Goal: Navigation & Orientation: Find specific page/section

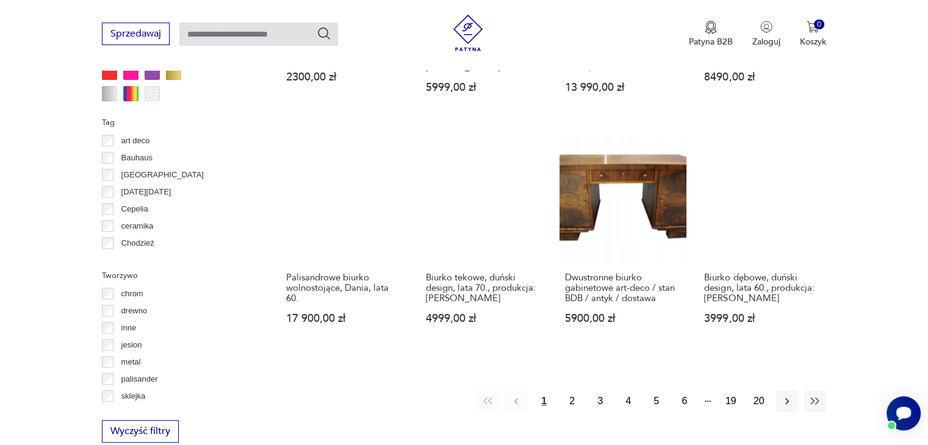
scroll to position [1115, 0]
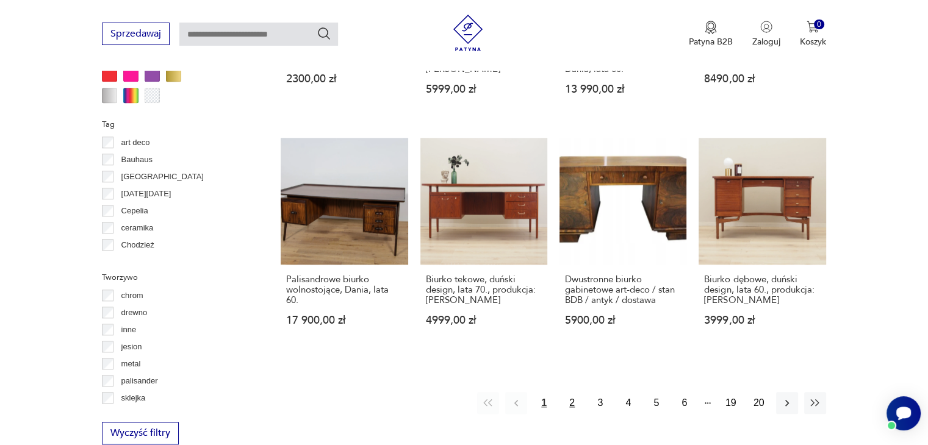
click at [571, 392] on button "2" at bounding box center [572, 403] width 22 height 22
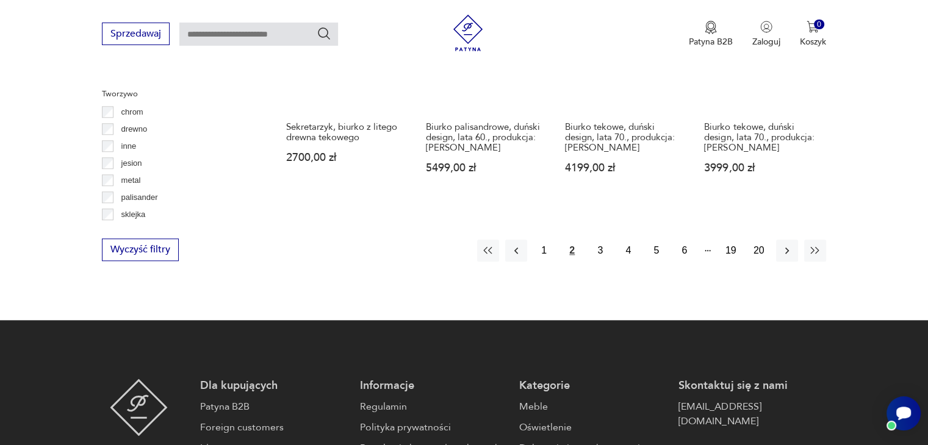
scroll to position [1360, 0]
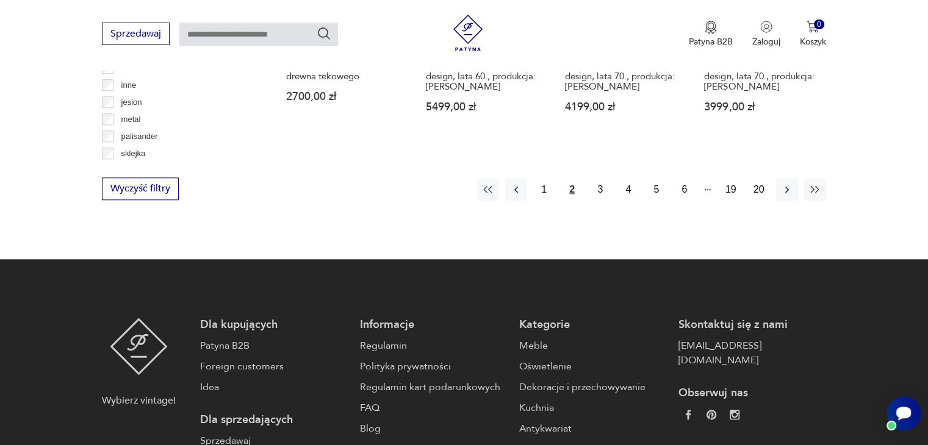
drag, startPoint x: 598, startPoint y: 168, endPoint x: 600, endPoint y: 184, distance: 16.0
click at [598, 179] on button "3" at bounding box center [600, 190] width 22 height 22
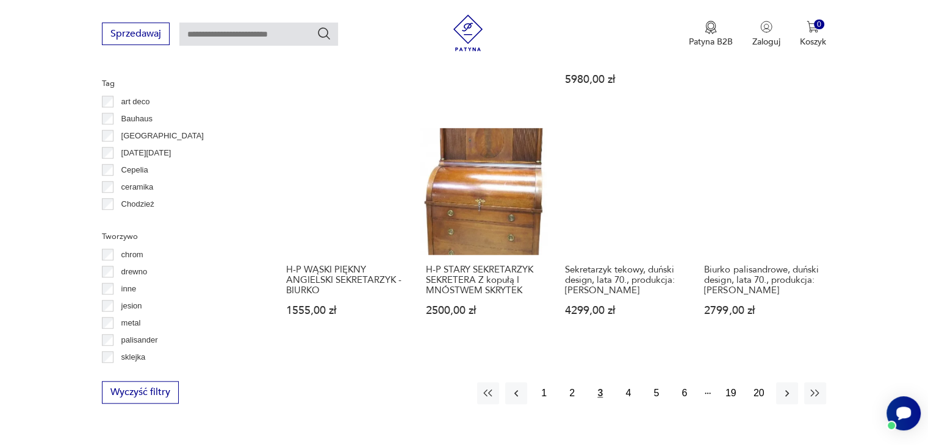
scroll to position [1177, 0]
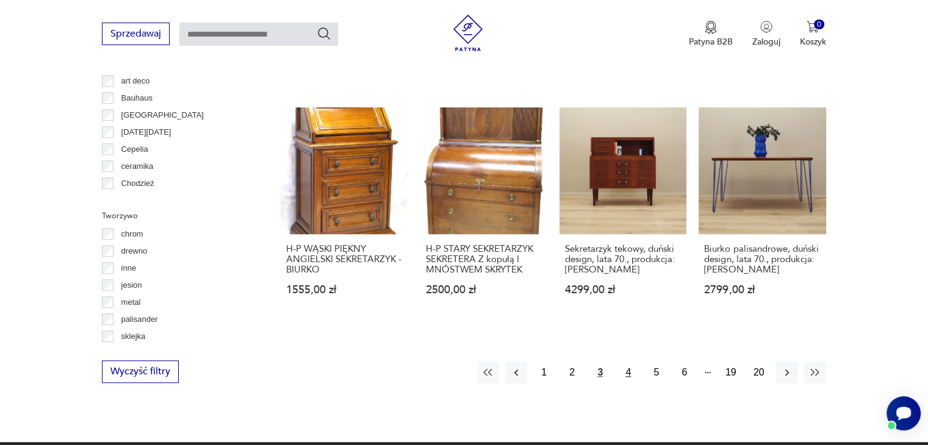
click at [628, 362] on button "4" at bounding box center [629, 373] width 22 height 22
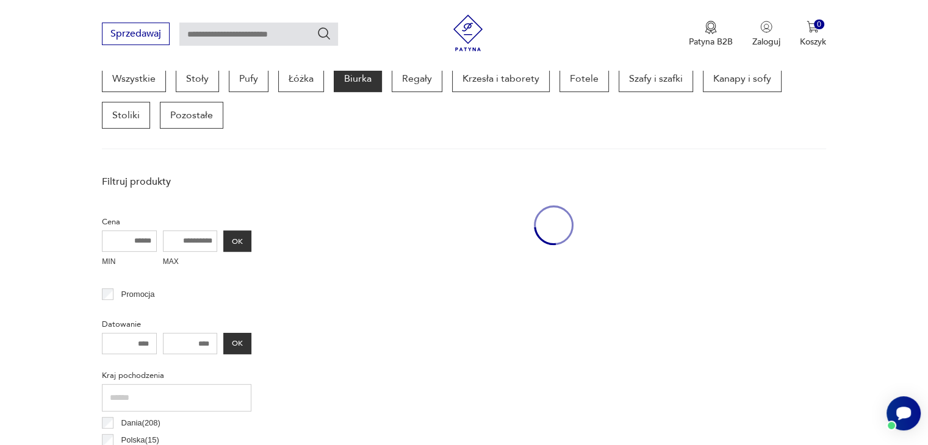
scroll to position [323, 0]
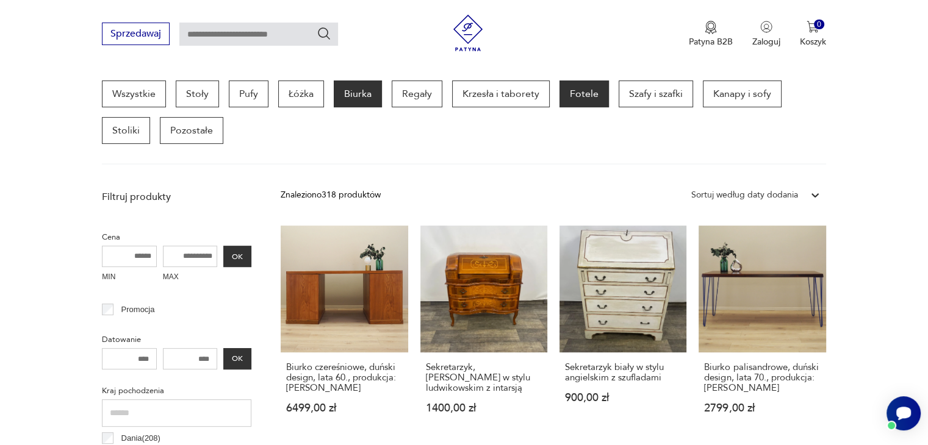
click at [579, 93] on p "Fotele" at bounding box center [584, 94] width 49 height 27
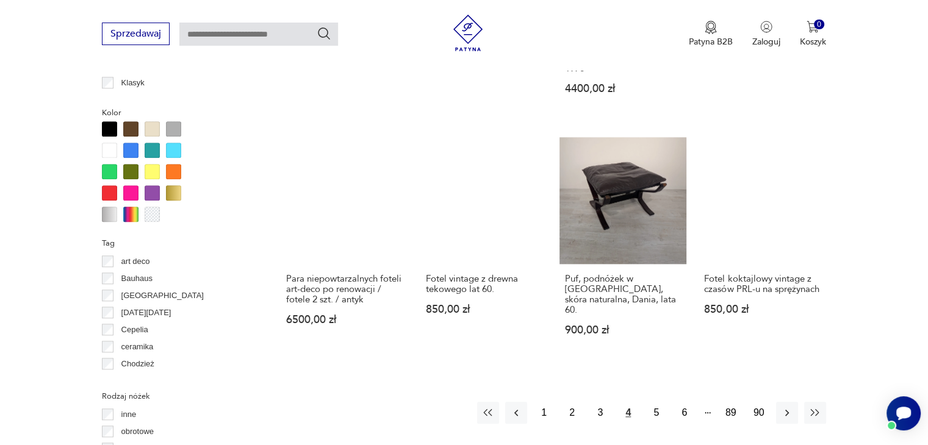
scroll to position [1299, 0]
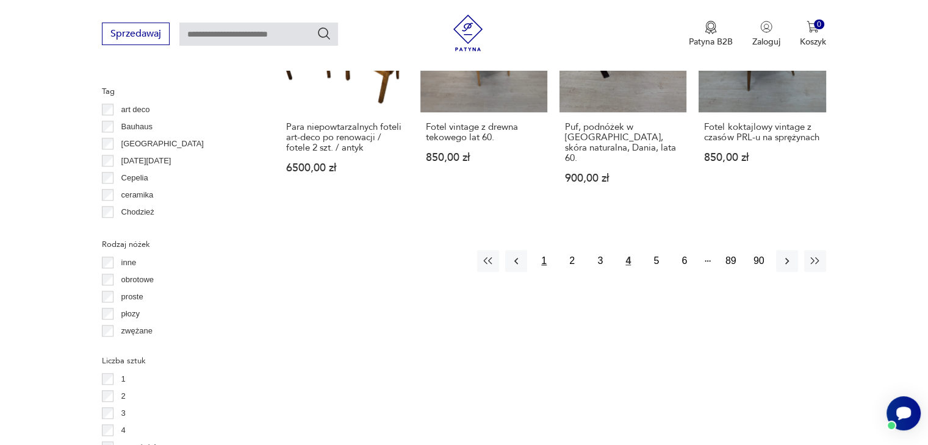
click at [542, 250] on button "1" at bounding box center [544, 261] width 22 height 22
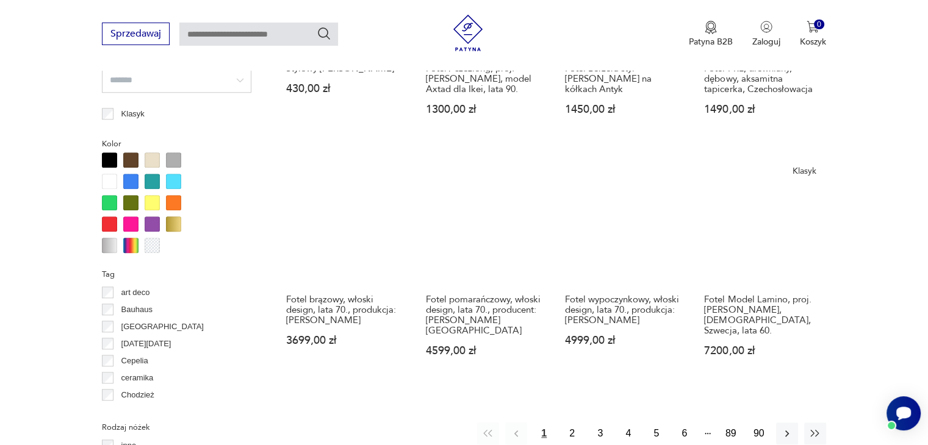
scroll to position [1360, 0]
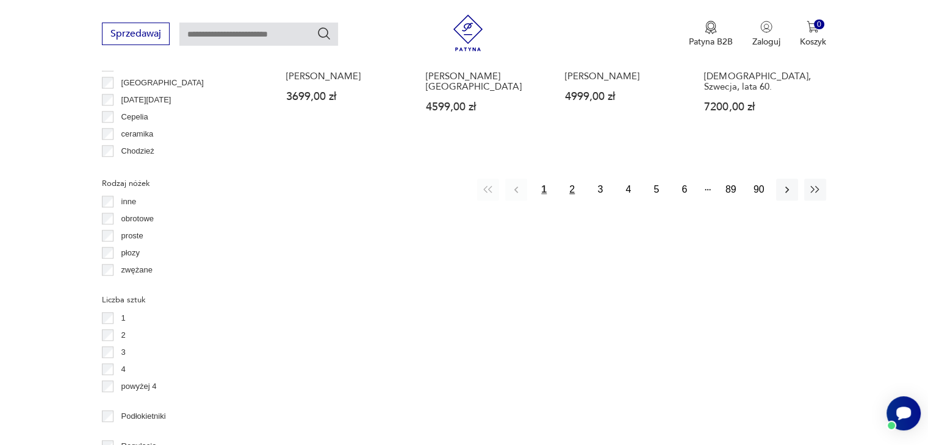
click at [572, 179] on button "2" at bounding box center [572, 190] width 22 height 22
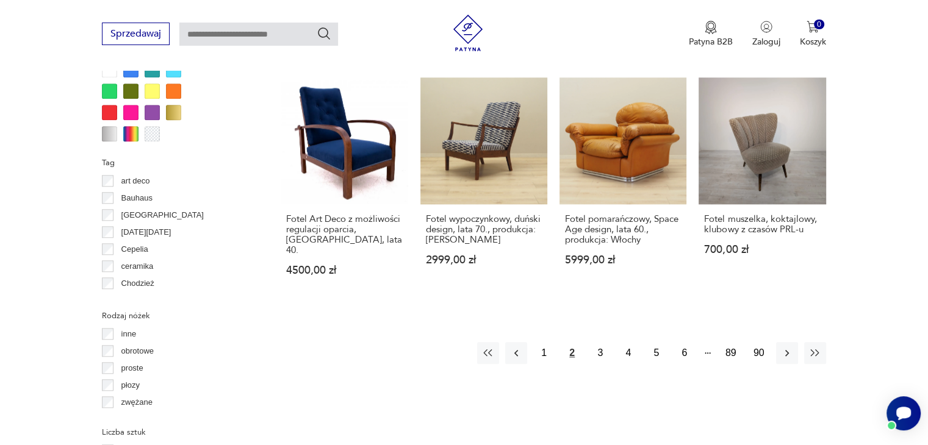
scroll to position [1238, 0]
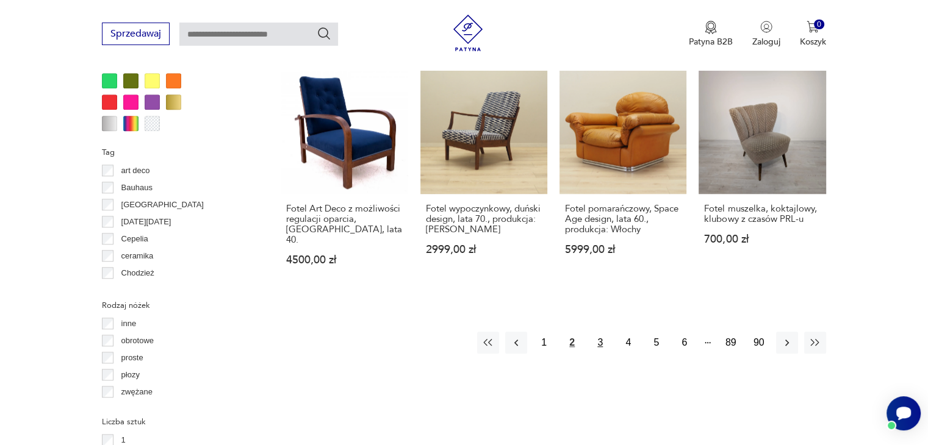
click at [601, 332] on button "3" at bounding box center [600, 343] width 22 height 22
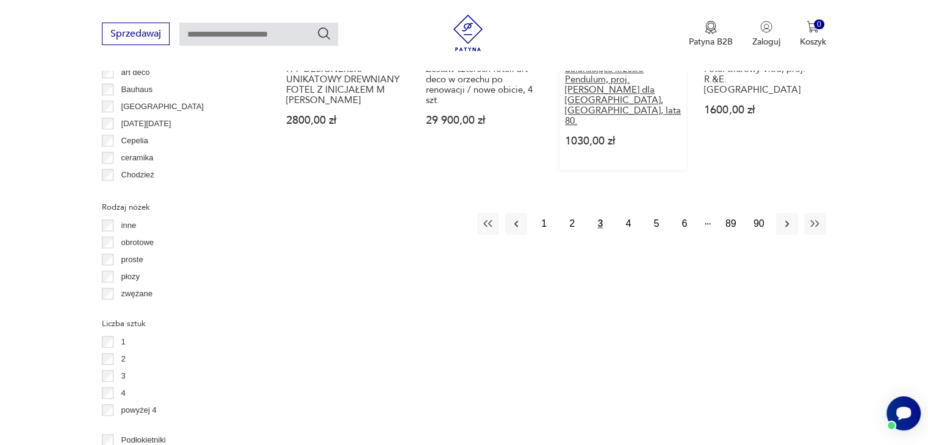
scroll to position [1360, 0]
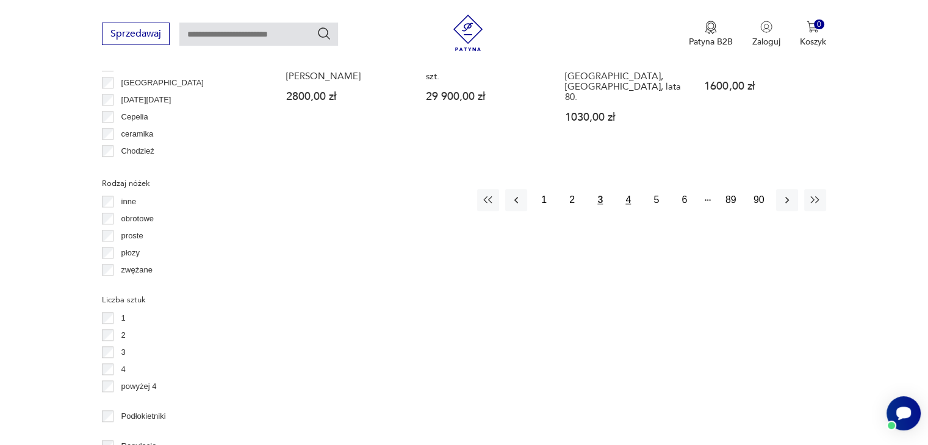
click at [627, 189] on button "4" at bounding box center [629, 200] width 22 height 22
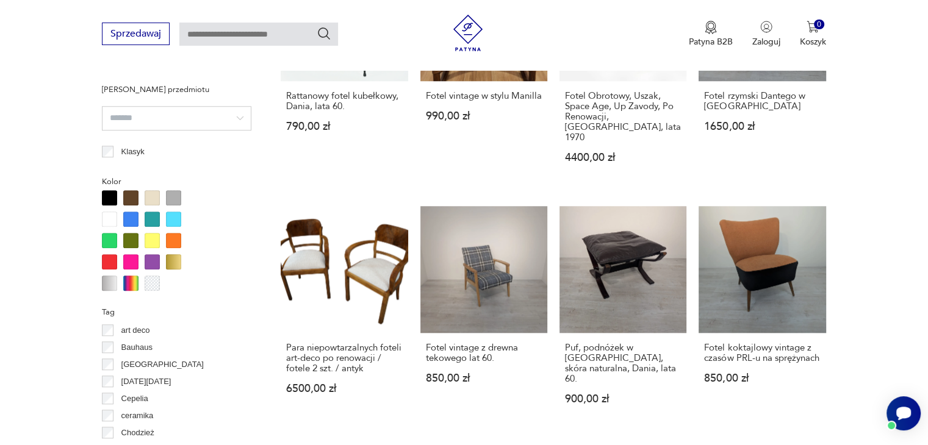
scroll to position [1238, 0]
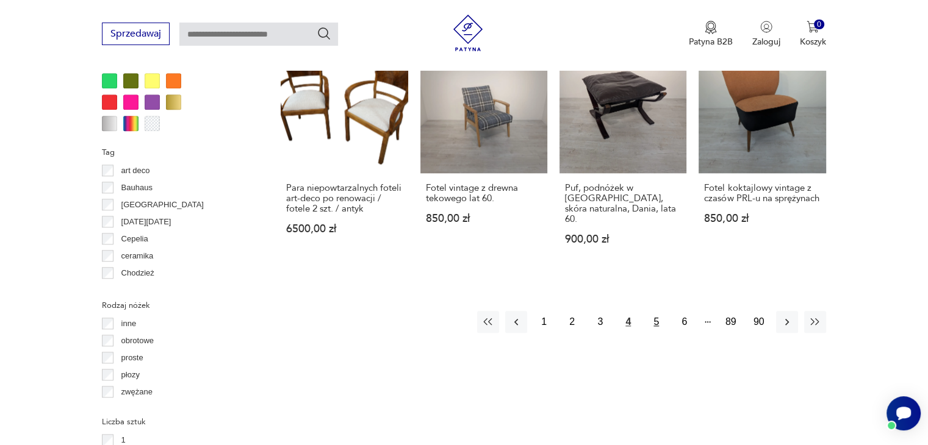
click at [654, 311] on button "5" at bounding box center [657, 322] width 22 height 22
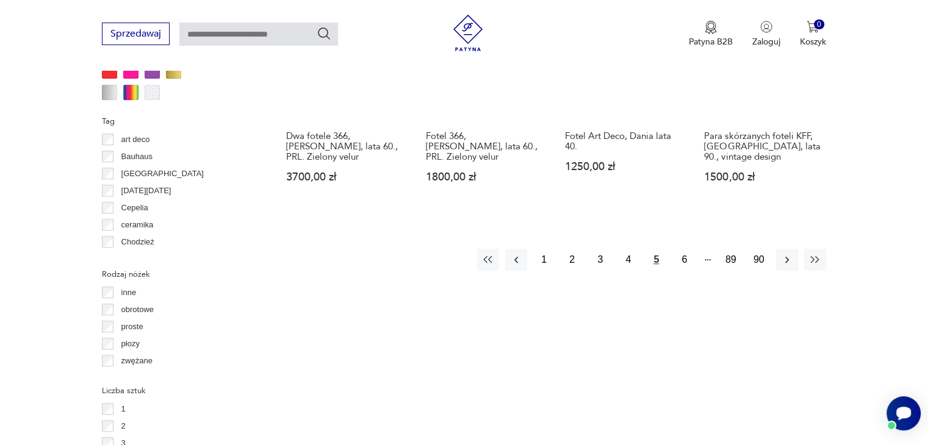
scroll to position [1299, 0]
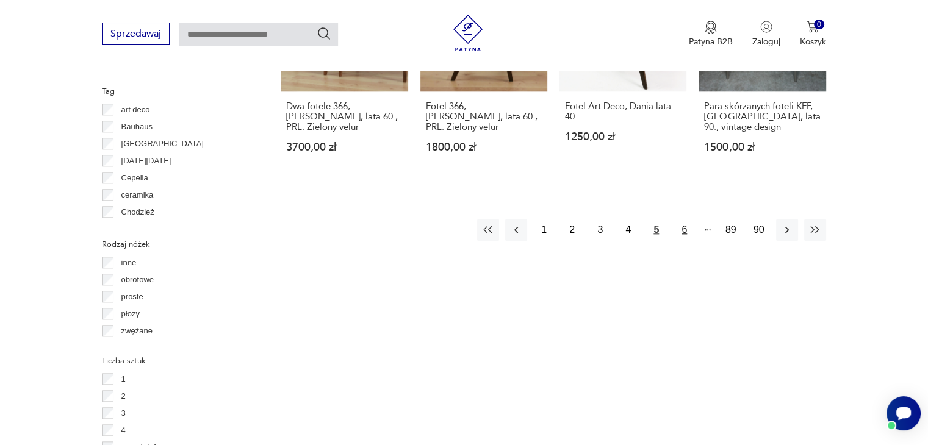
click at [684, 219] on button "6" at bounding box center [685, 230] width 22 height 22
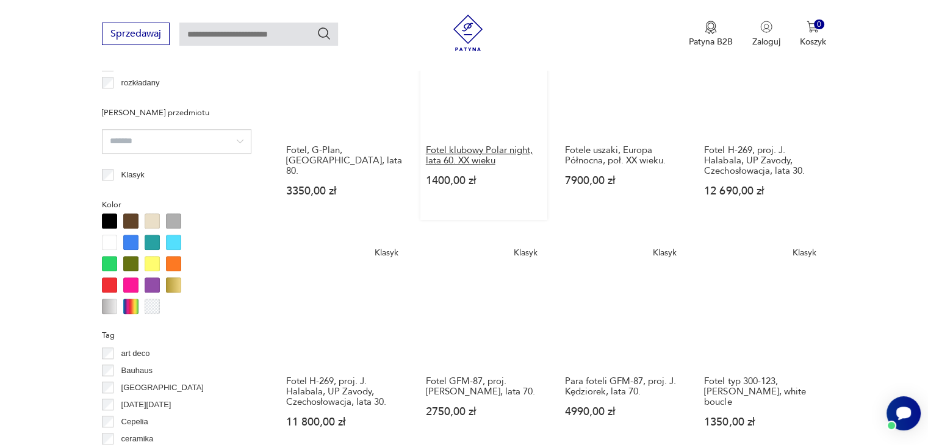
scroll to position [1299, 0]
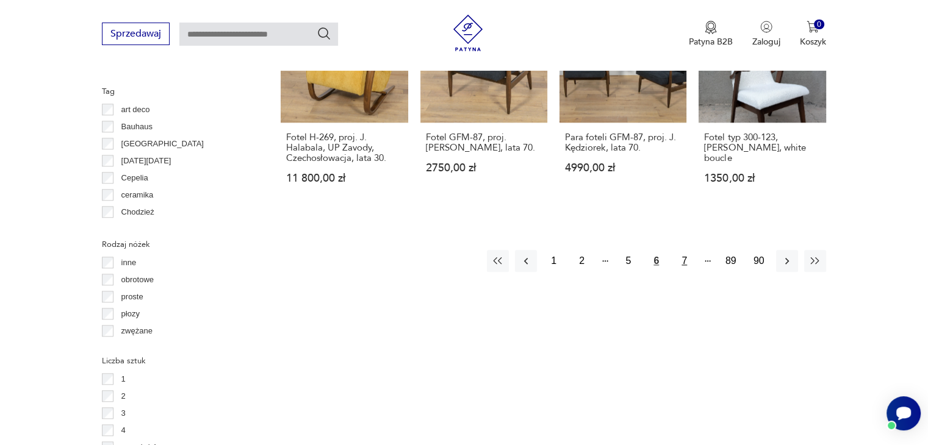
click at [684, 250] on button "7" at bounding box center [685, 261] width 22 height 22
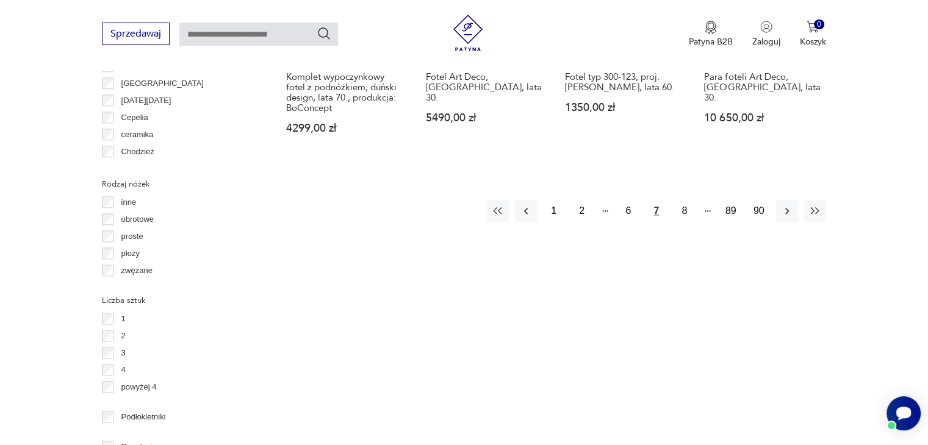
scroll to position [1360, 0]
click at [681, 200] on button "8" at bounding box center [685, 211] width 22 height 22
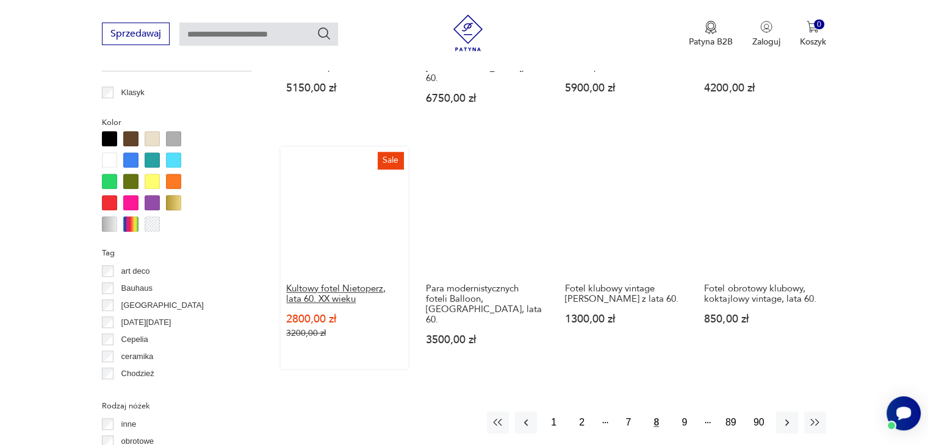
scroll to position [1299, 0]
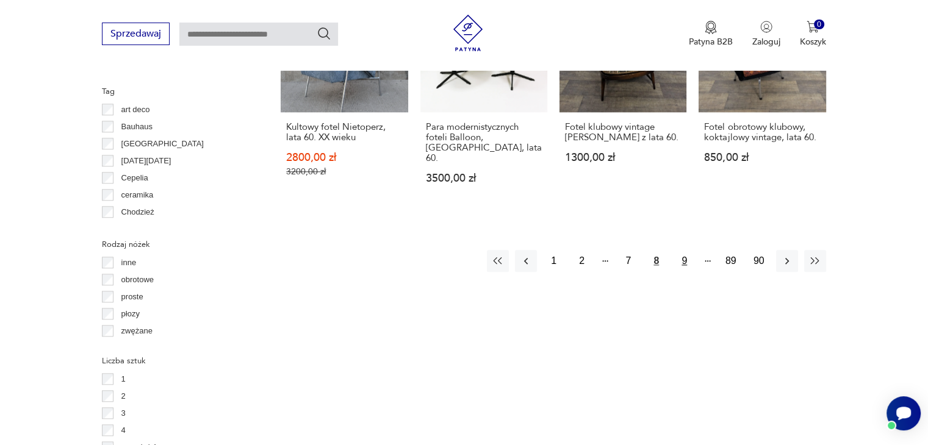
click at [682, 250] on button "9" at bounding box center [685, 261] width 22 height 22
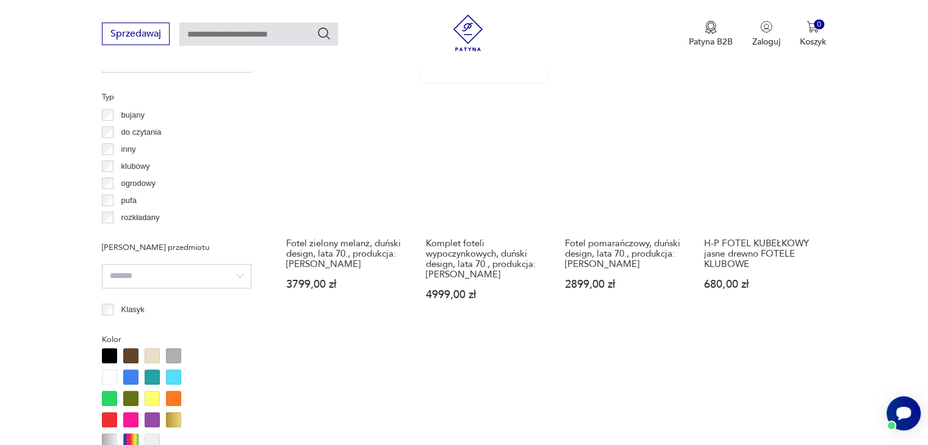
scroll to position [1116, 0]
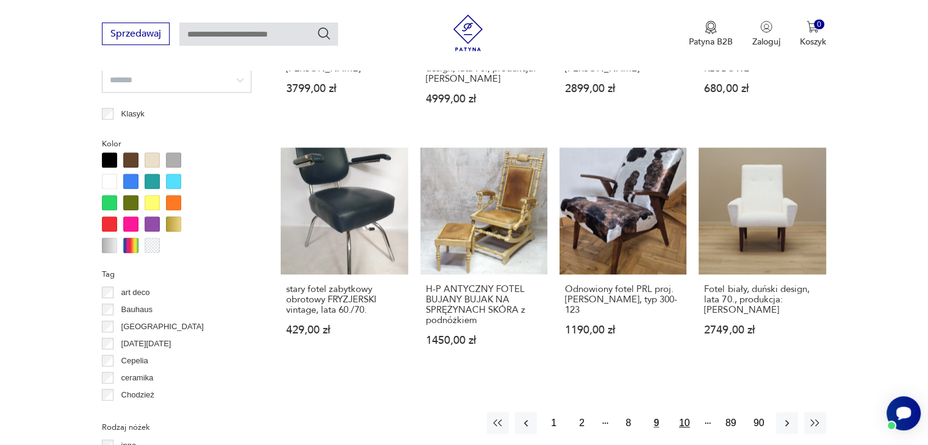
click at [686, 413] on button "10" at bounding box center [685, 424] width 22 height 22
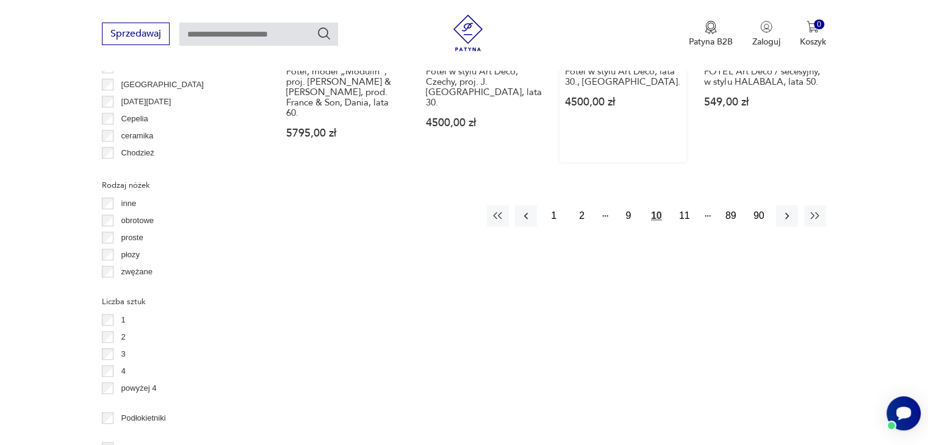
scroll to position [1360, 0]
click at [683, 203] on button "11" at bounding box center [685, 214] width 22 height 22
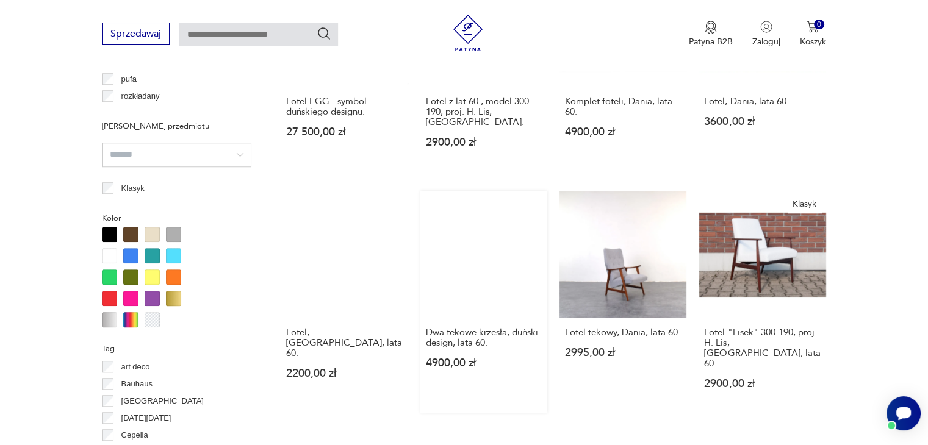
scroll to position [1238, 0]
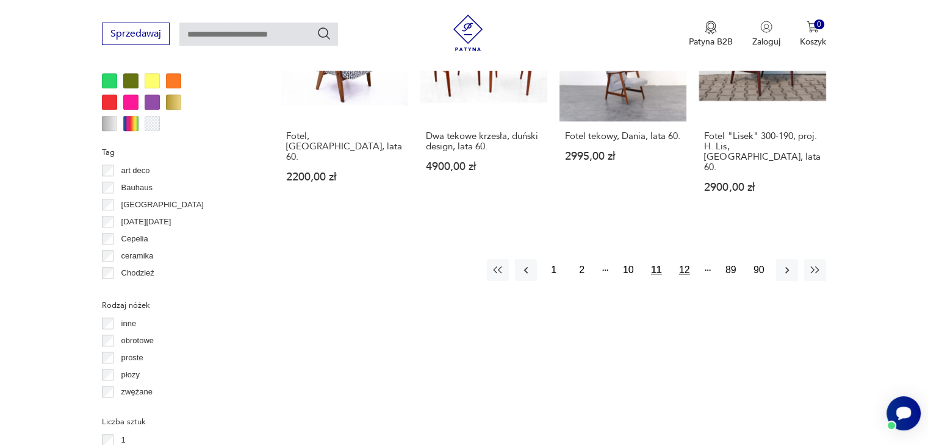
click at [685, 259] on button "12" at bounding box center [685, 270] width 22 height 22
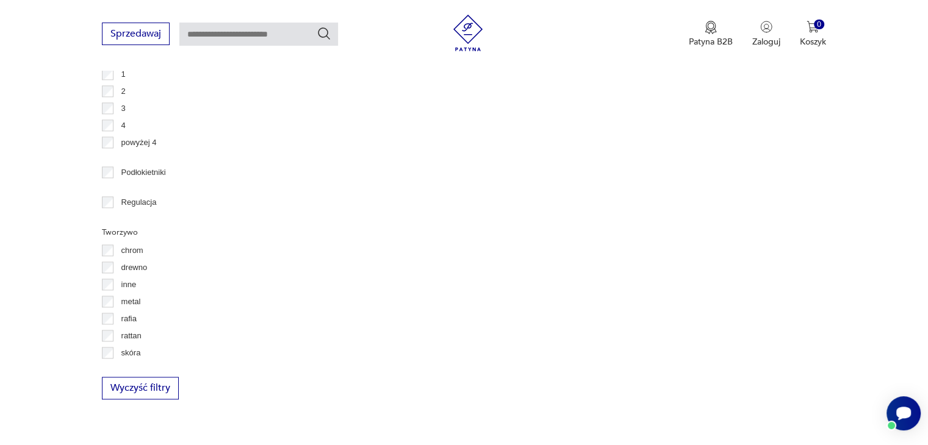
scroll to position [1299, 0]
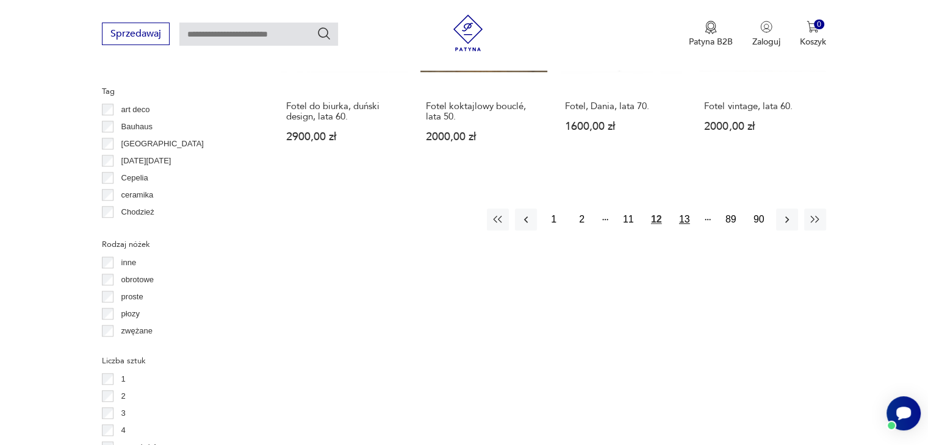
click at [683, 209] on button "13" at bounding box center [685, 220] width 22 height 22
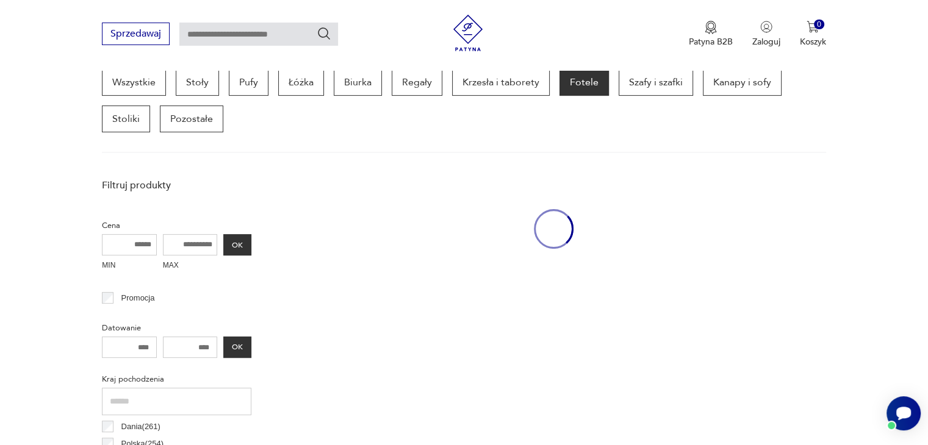
scroll to position [323, 0]
